Goal: Task Accomplishment & Management: Manage account settings

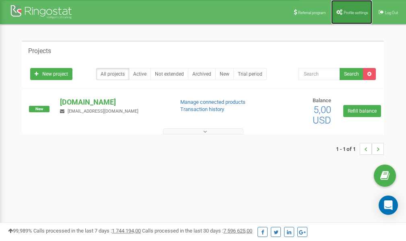
click at [344, 10] on span "Profile settings" at bounding box center [356, 12] width 25 height 4
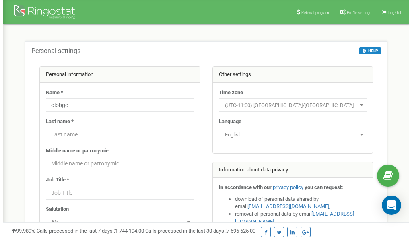
scroll to position [40, 0]
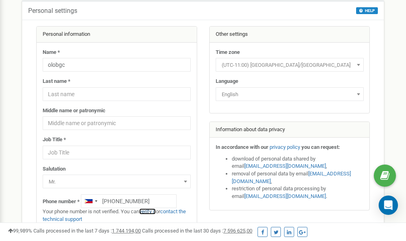
click at [153, 211] on link "verify it" at bounding box center [147, 212] width 17 height 6
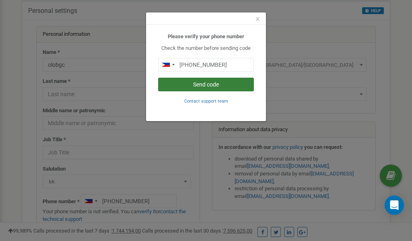
click at [208, 85] on button "Send code" at bounding box center [206, 85] width 96 height 14
